Goal: Find contact information: Find contact information

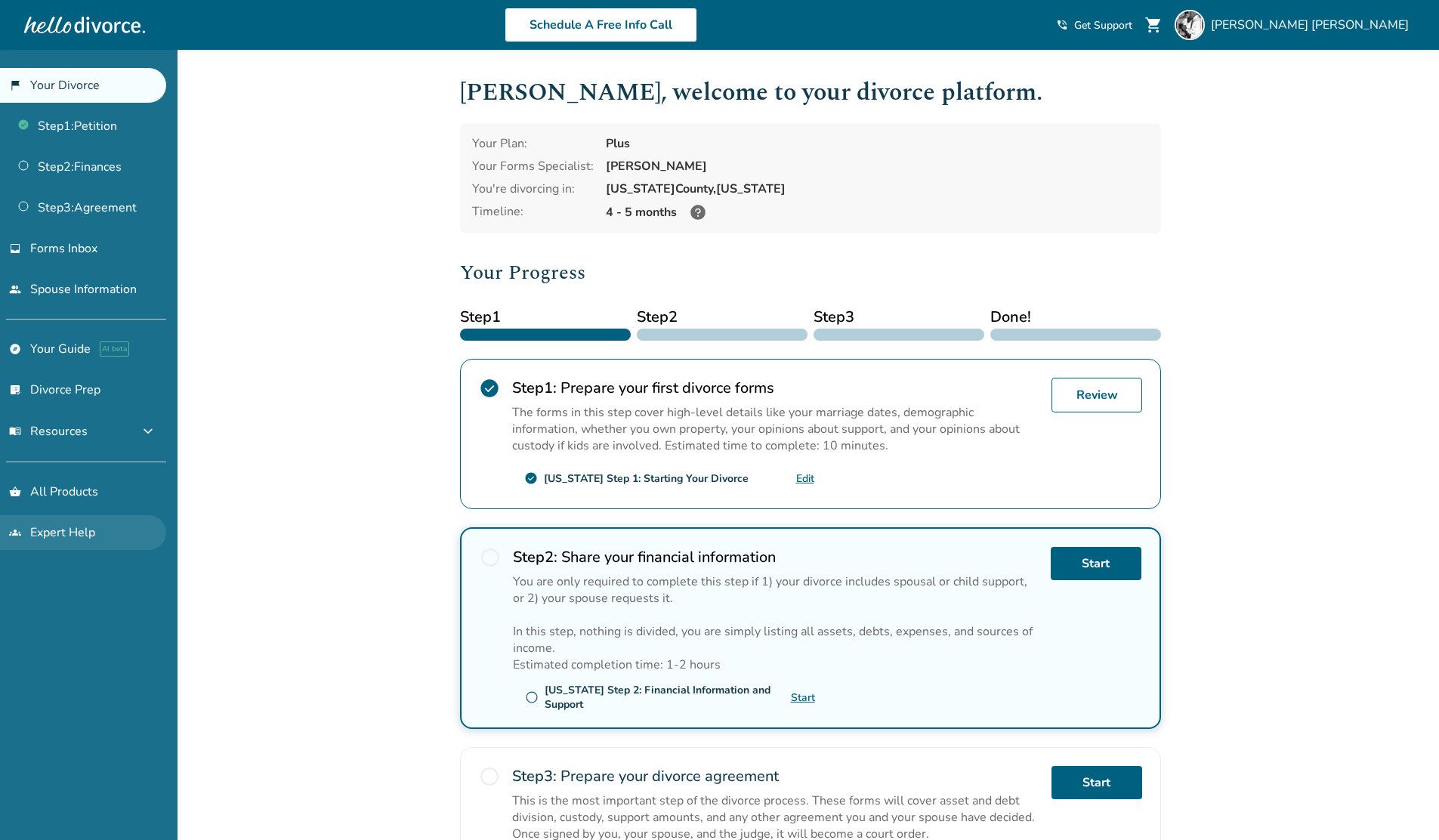
click at [57, 520] on link "groups Expert Help" at bounding box center [83, 533] width 167 height 35
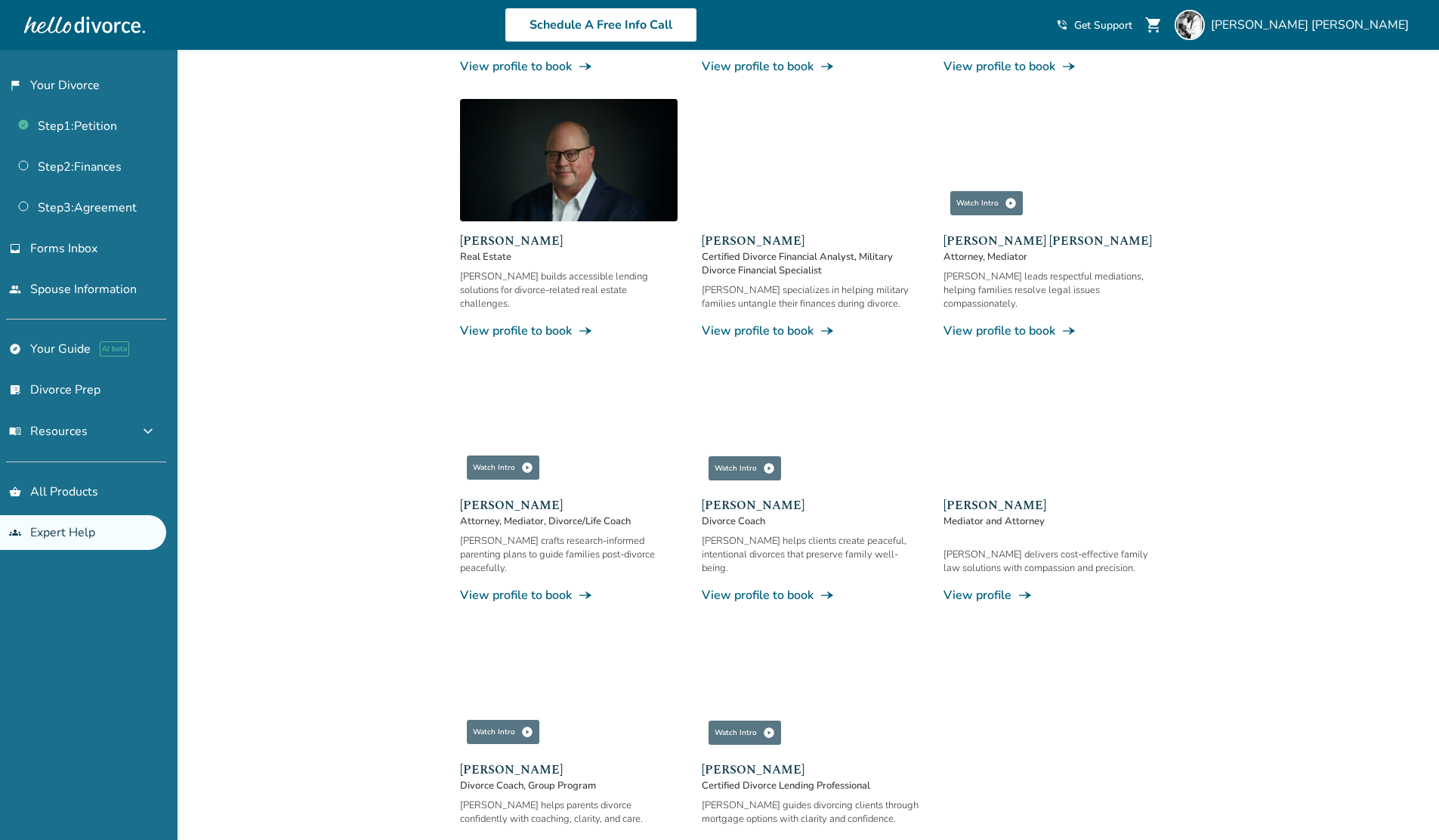
scroll to position [716, 0]
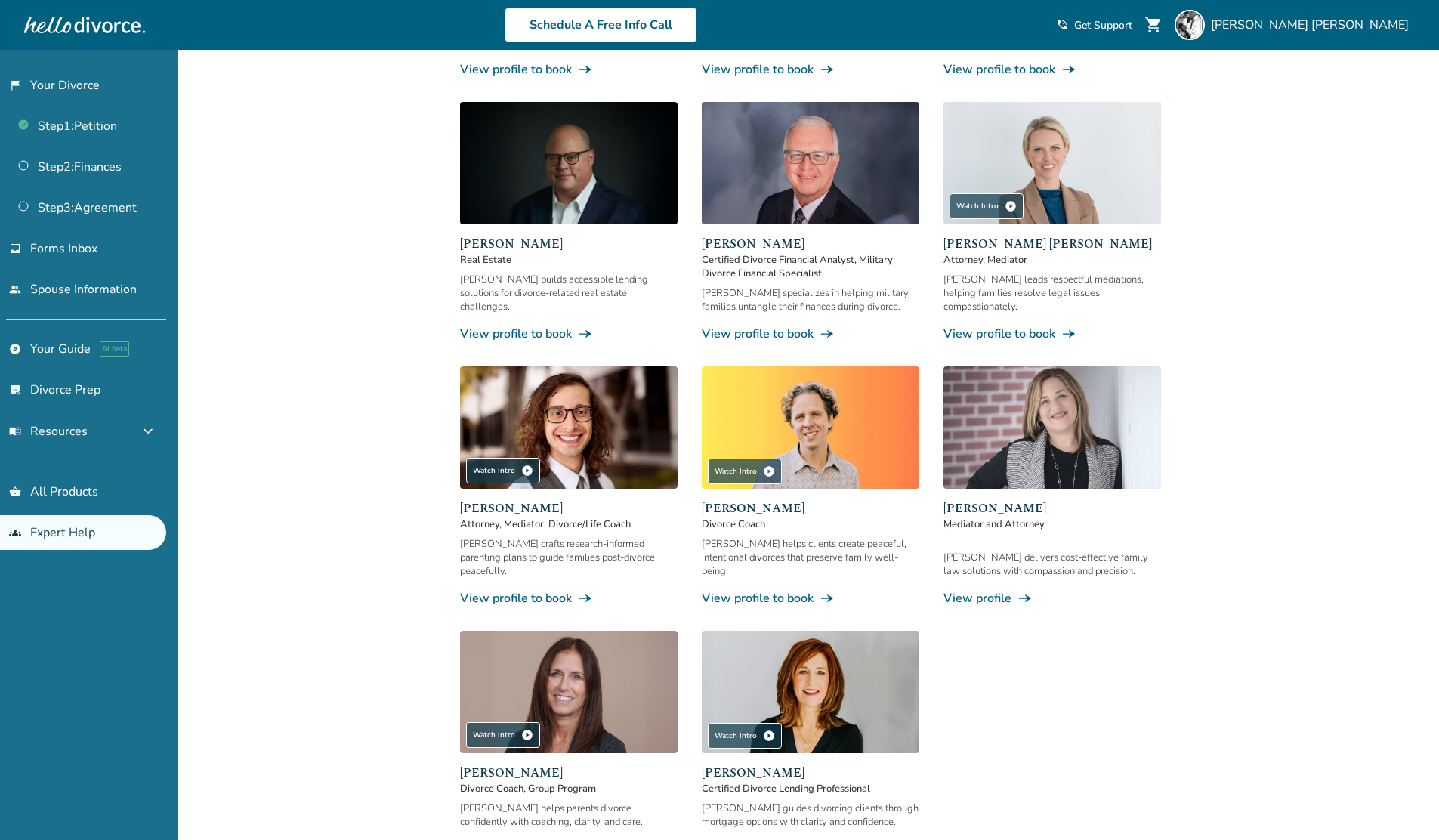
click at [988, 590] on link "View profile line_end_arrow_notch" at bounding box center [1052, 599] width 217 height 17
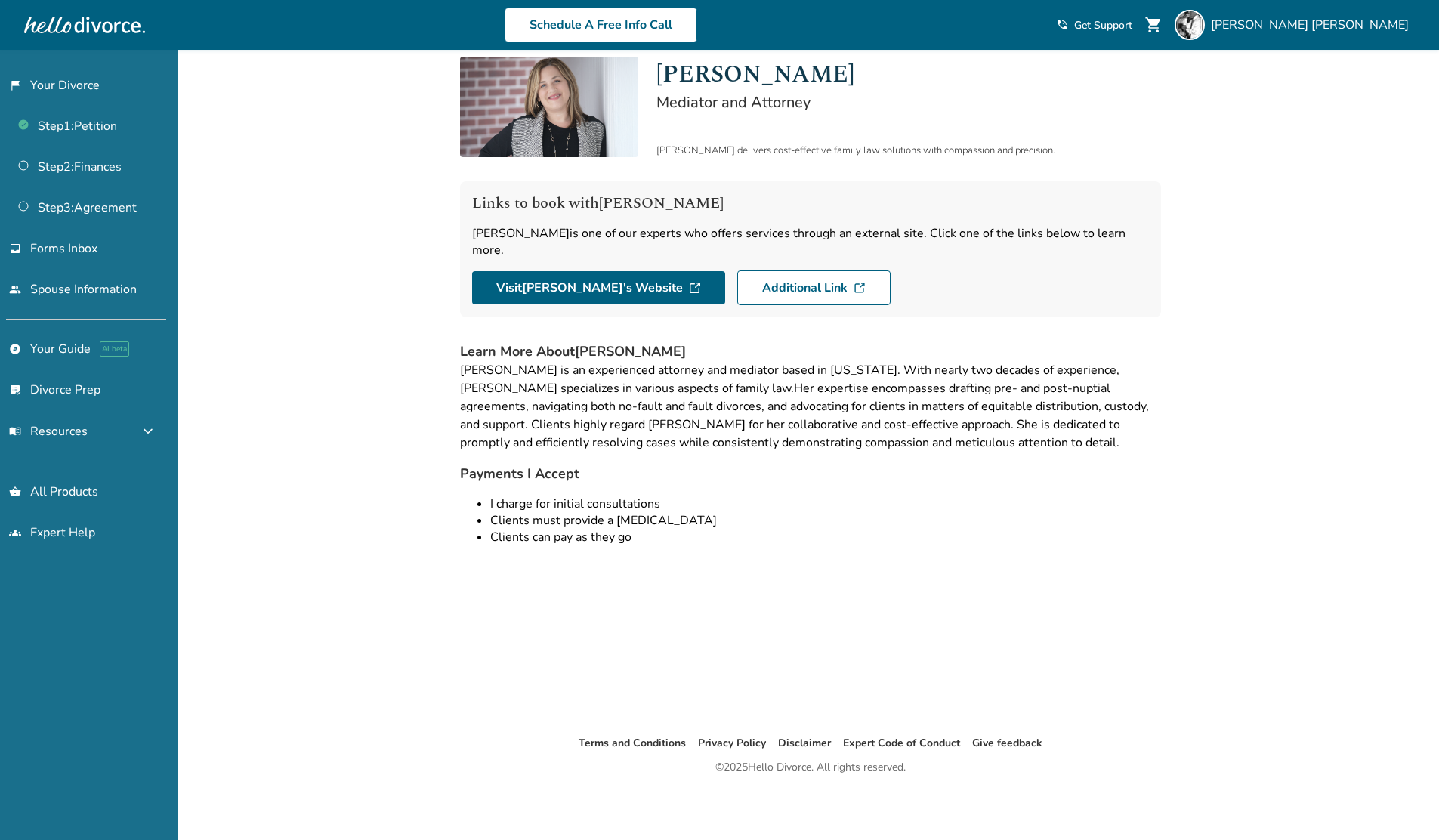
scroll to position [50, 0]
click at [593, 275] on link "Visit [PERSON_NAME] 's Website" at bounding box center [598, 288] width 253 height 33
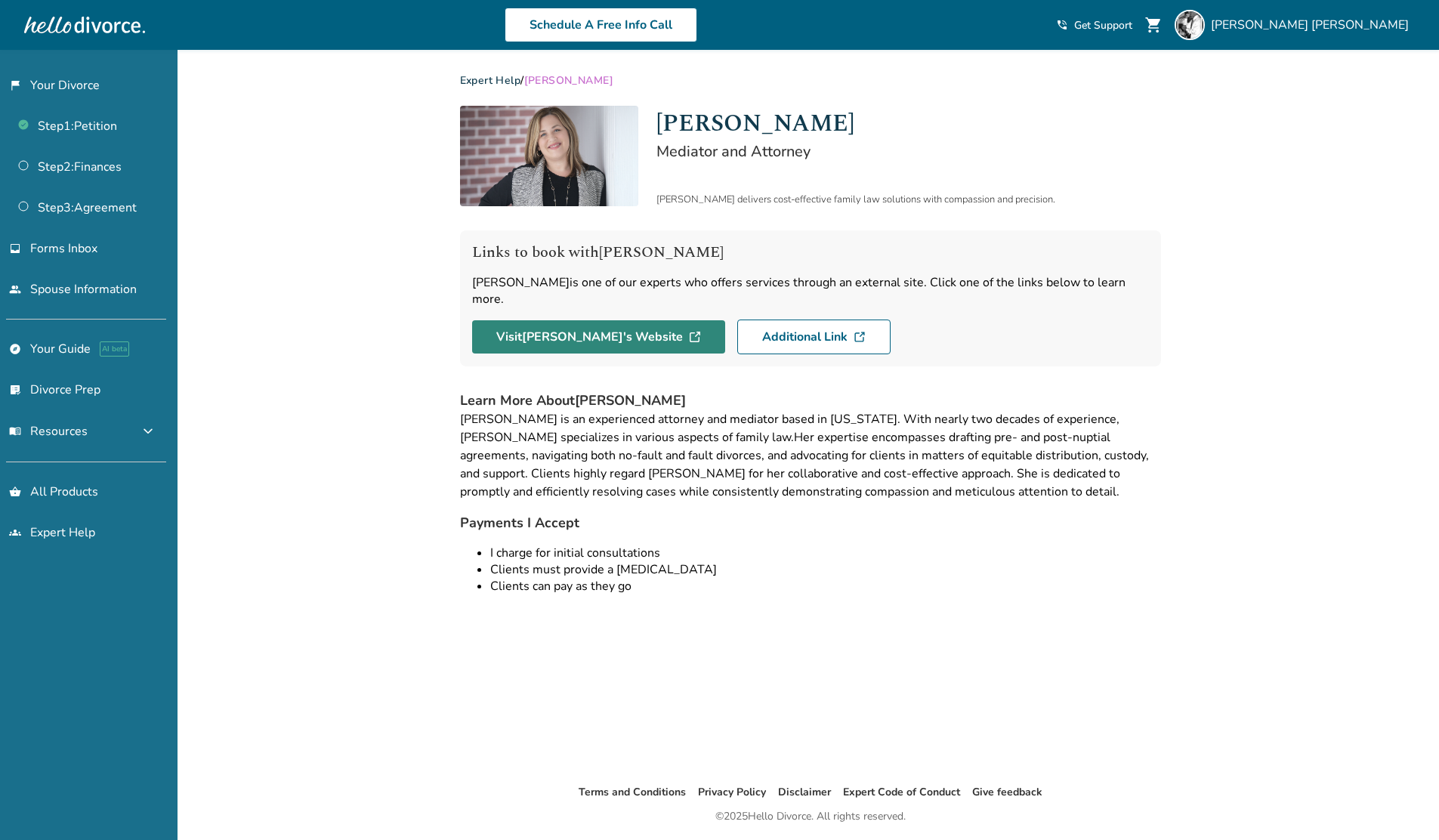
scroll to position [0, 0]
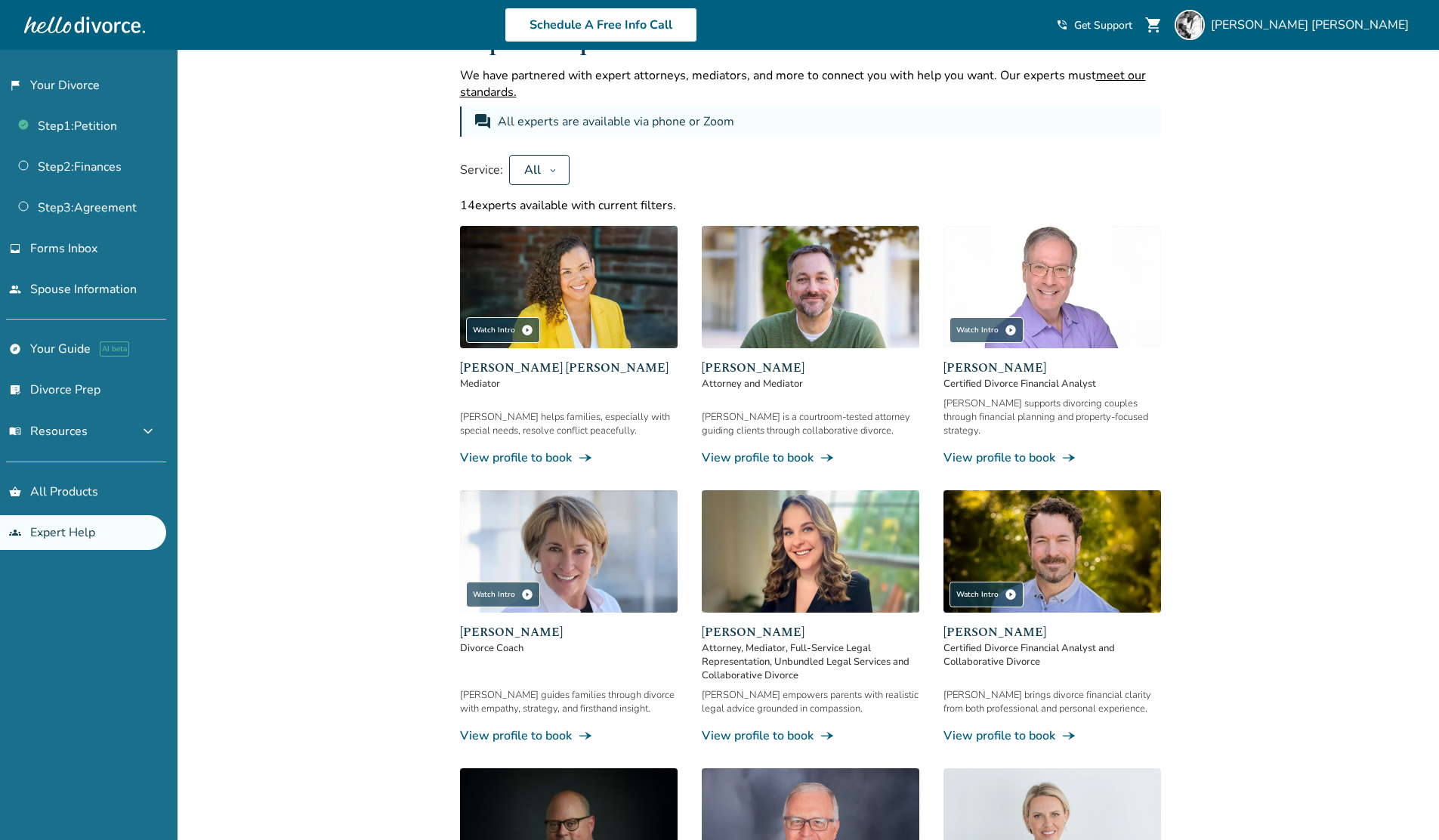
click at [542, 168] on button "All" at bounding box center [539, 169] width 60 height 31
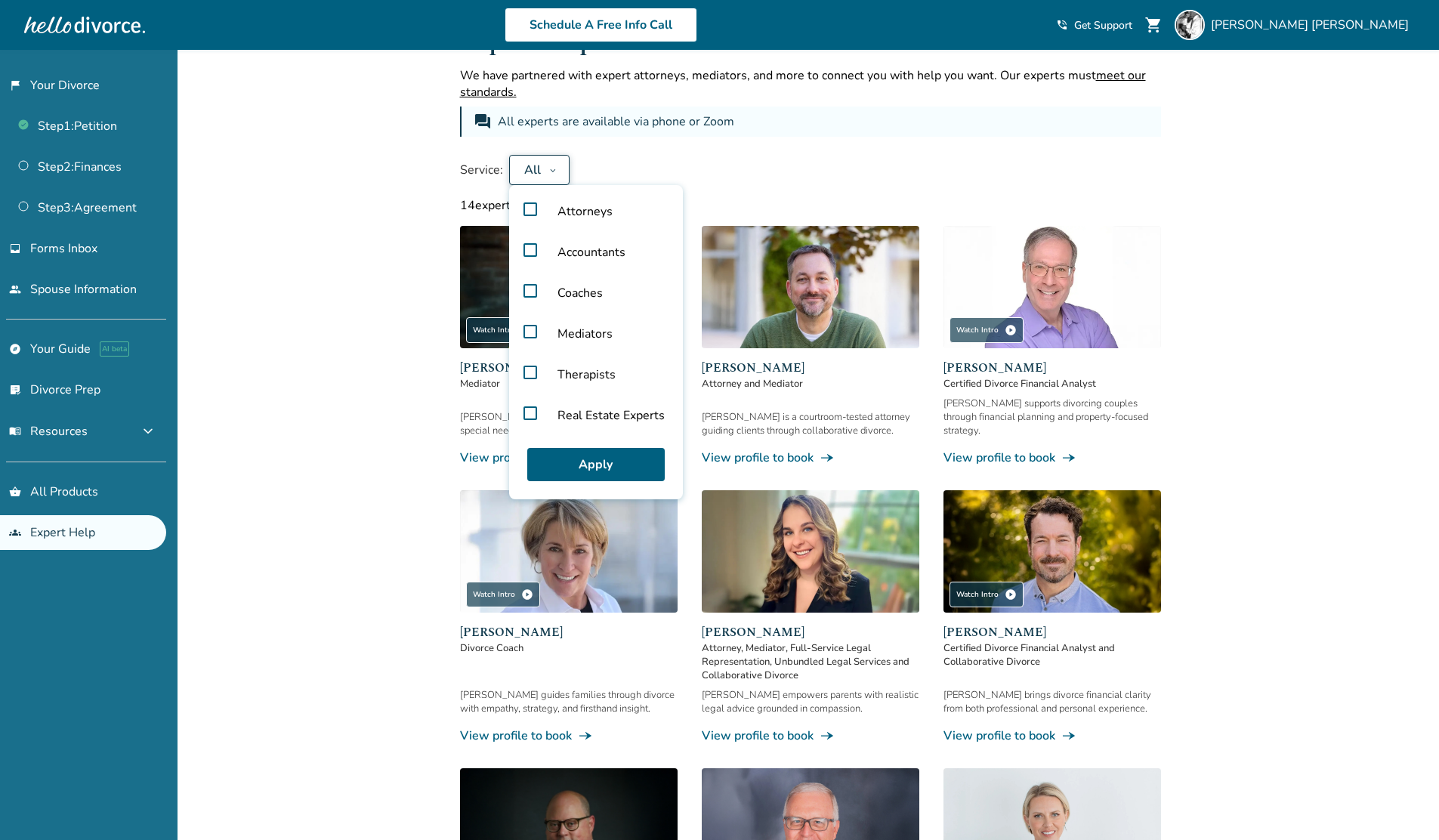
click at [527, 207] on label "Attorneys" at bounding box center [596, 212] width 162 height 41
click at [630, 464] on button "Apply" at bounding box center [596, 464] width 138 height 33
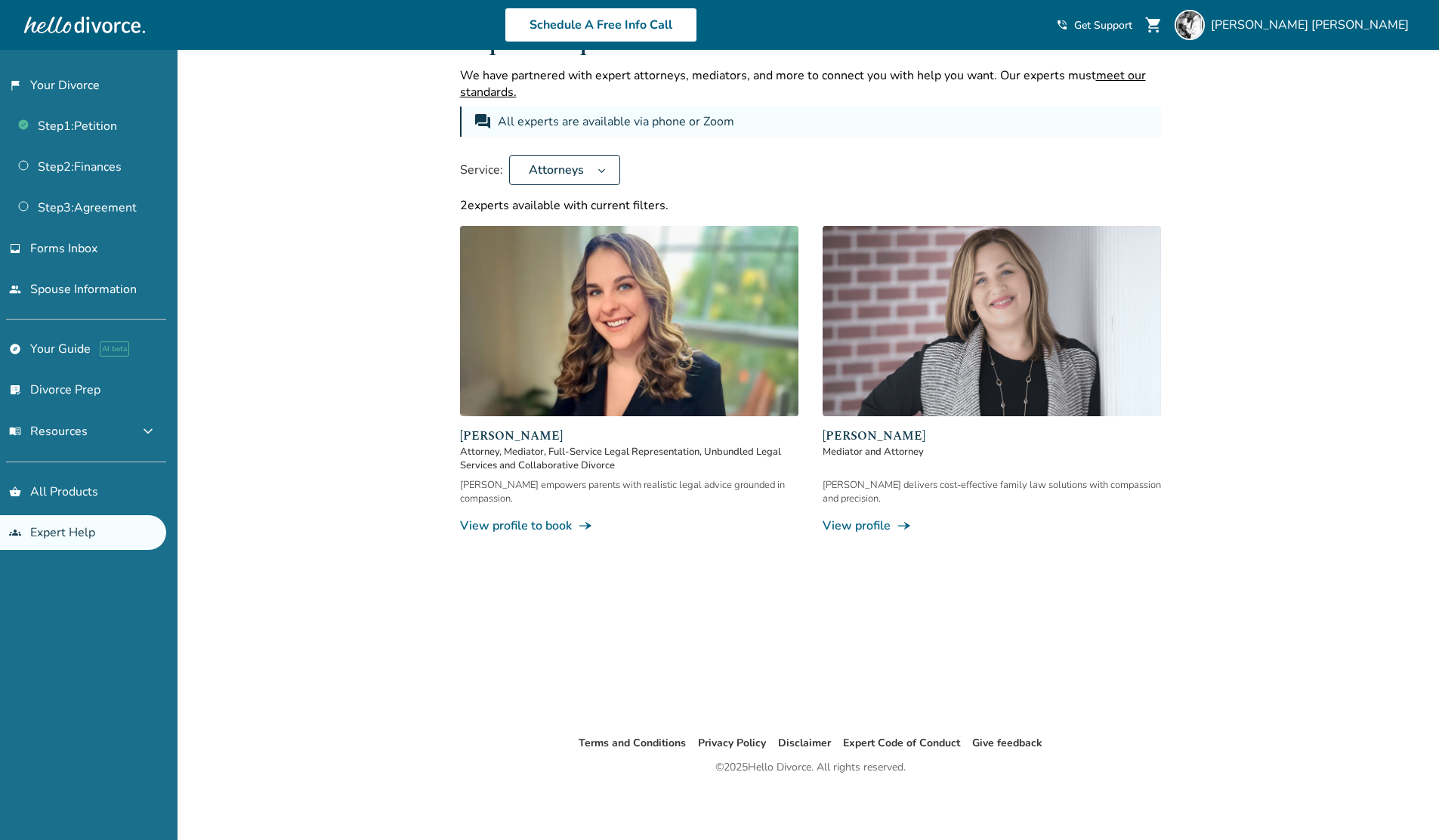
click at [561, 517] on link "View profile to book line_end_arrow_notch" at bounding box center [629, 525] width 339 height 17
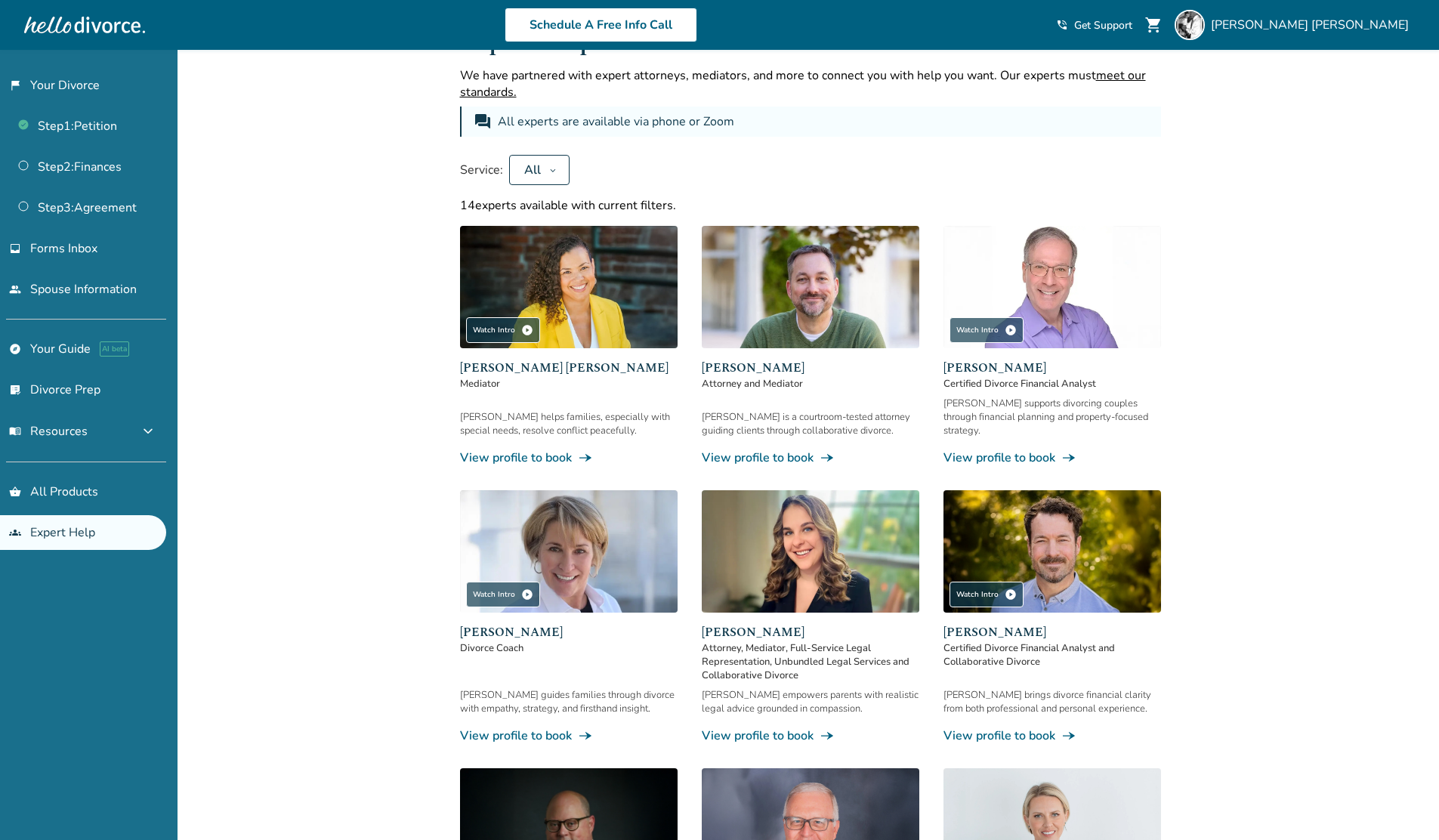
click at [290, 363] on div "Added to cart Expert Help We have partnered with expert attorneys, mediators, a…" at bounding box center [719, 827] width 1439 height 1654
